Goal: Task Accomplishment & Management: Manage account settings

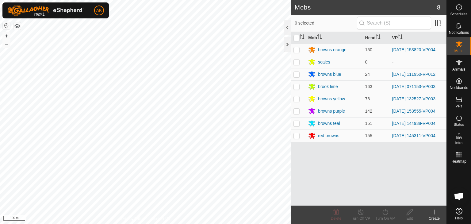
click at [14, 25] on button "button" at bounding box center [16, 25] width 7 height 7
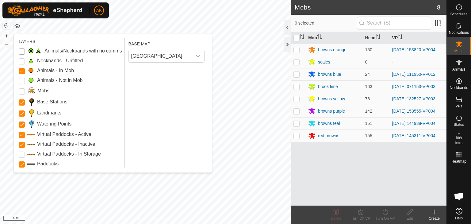
click at [21, 52] on Issue "Animals/Neckbands with no comms" at bounding box center [22, 51] width 6 height 6
click at [21, 82] on Mob "Animals - Not in Mob" at bounding box center [22, 81] width 6 height 6
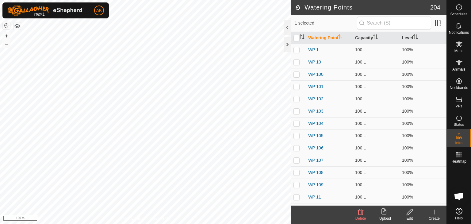
click at [18, 25] on button "button" at bounding box center [16, 25] width 7 height 7
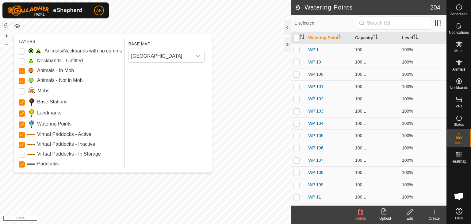
click at [18, 25] on button "button" at bounding box center [16, 25] width 7 height 7
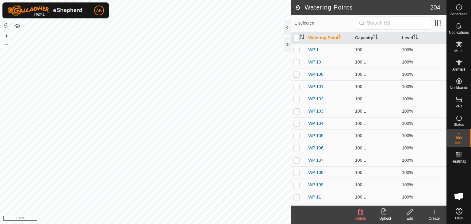
click at [18, 25] on button "button" at bounding box center [16, 25] width 7 height 7
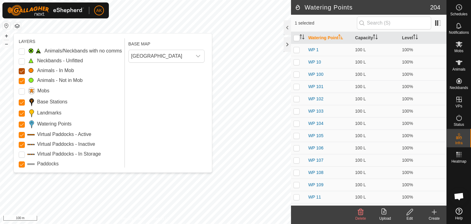
click at [20, 72] on Mob "Animals - In Mob" at bounding box center [22, 71] width 6 height 6
click at [23, 70] on Mob "Animals - In Mob" at bounding box center [22, 71] width 6 height 6
click at [22, 78] on Mob "Animals - Not in Mob" at bounding box center [22, 81] width 6 height 6
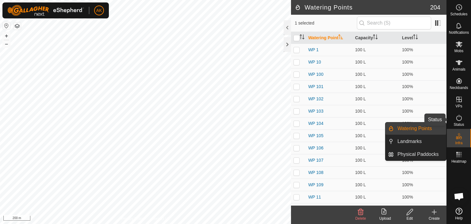
click at [460, 116] on icon at bounding box center [459, 117] width 7 height 7
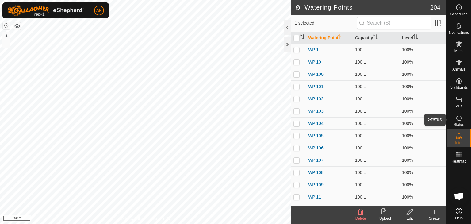
click at [460, 118] on icon at bounding box center [459, 117] width 7 height 7
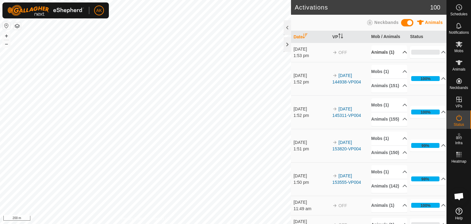
click at [382, 52] on p-accordion-header "Animals (1)" at bounding box center [389, 52] width 36 height 14
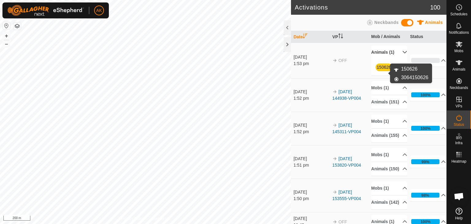
click at [381, 70] on link "150626" at bounding box center [384, 67] width 14 height 5
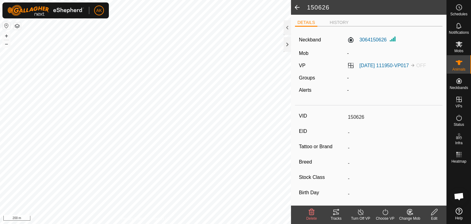
click at [15, 25] on button "button" at bounding box center [16, 25] width 7 height 7
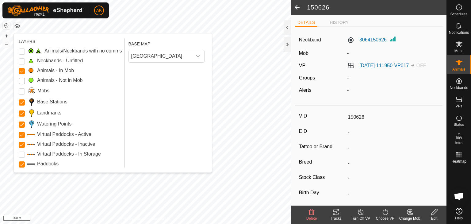
click at [23, 80] on Mob "Animals - Not in Mob" at bounding box center [22, 81] width 6 height 6
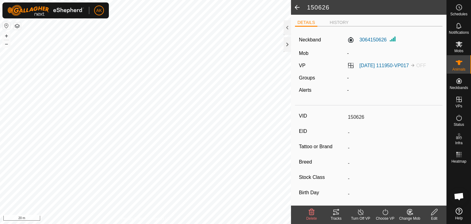
click at [297, 6] on span at bounding box center [297, 7] width 12 height 15
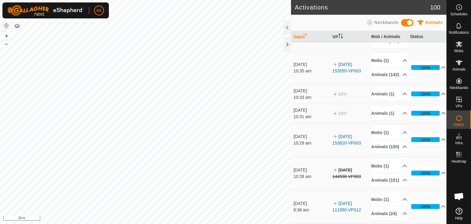
scroll to position [276, 0]
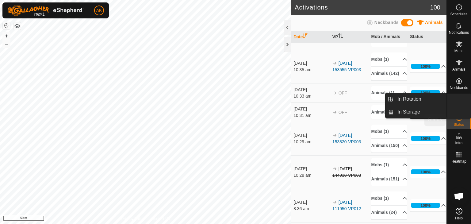
click at [459, 116] on icon at bounding box center [459, 118] width 6 height 6
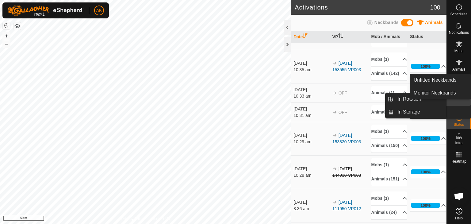
click at [456, 98] on icon at bounding box center [459, 100] width 6 height 6
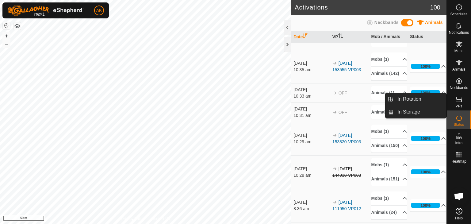
click at [419, 95] on link "In Rotation" at bounding box center [420, 99] width 52 height 12
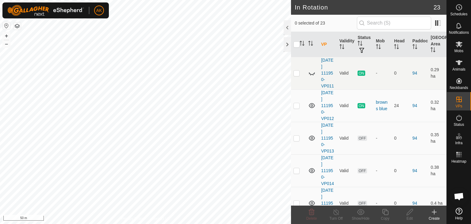
scroll to position [583, 0]
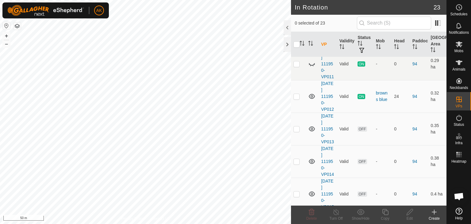
click at [311, 23] on icon at bounding box center [311, 18] width 7 height 7
click at [312, 67] on icon at bounding box center [311, 63] width 7 height 7
click at [312, 23] on icon at bounding box center [311, 18] width 7 height 7
click at [310, 23] on icon at bounding box center [311, 18] width 7 height 7
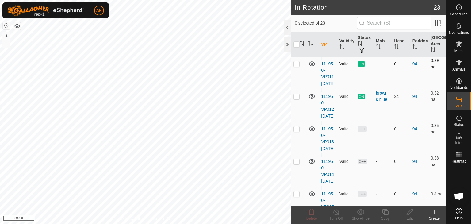
click at [310, 23] on icon at bounding box center [311, 18] width 7 height 7
